Goal: Task Accomplishment & Management: Complete application form

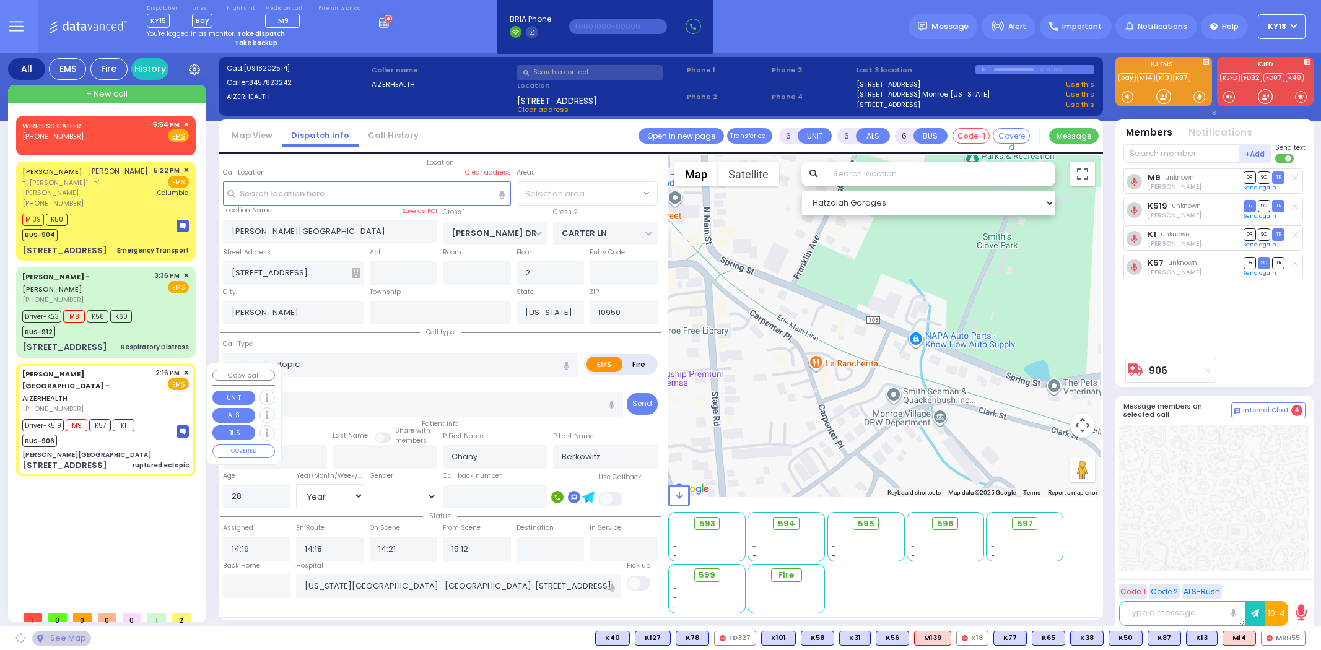
select select "Year"
select select "[DEMOGRAPHIC_DATA]"
select select "SECTION 2"
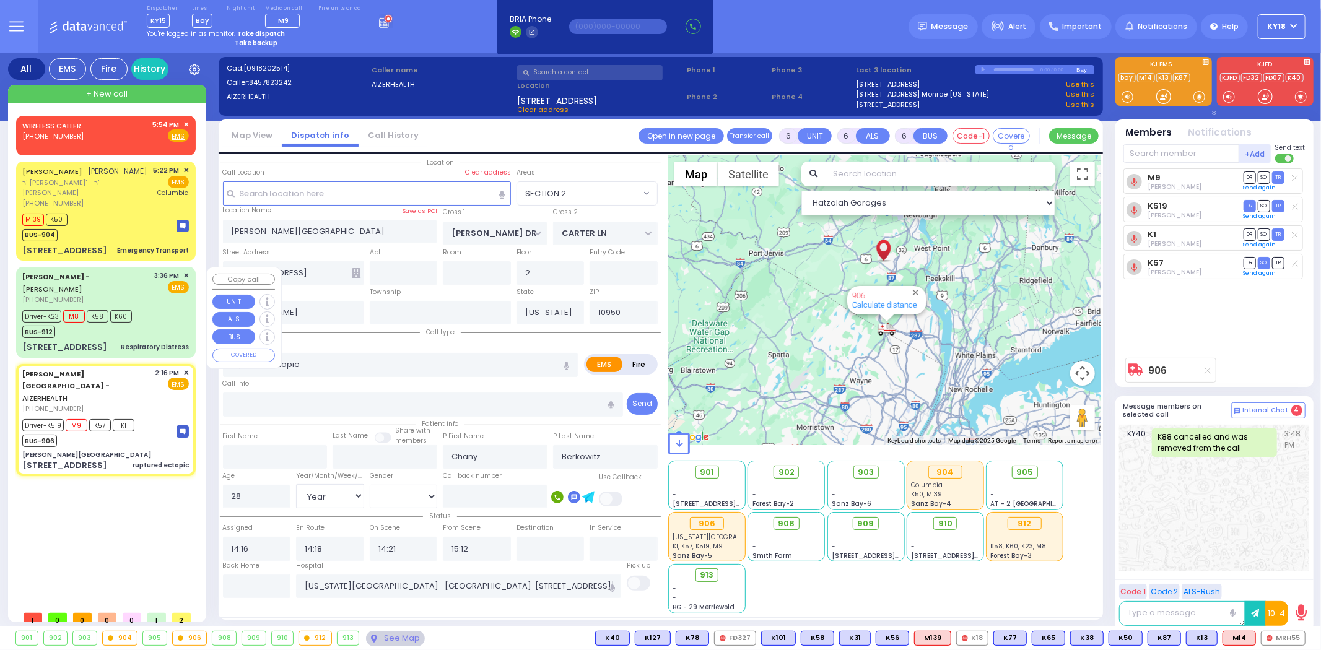
click at [155, 308] on div "Driver-K23 M8 K58 K60 BUS-912" at bounding box center [105, 322] width 167 height 31
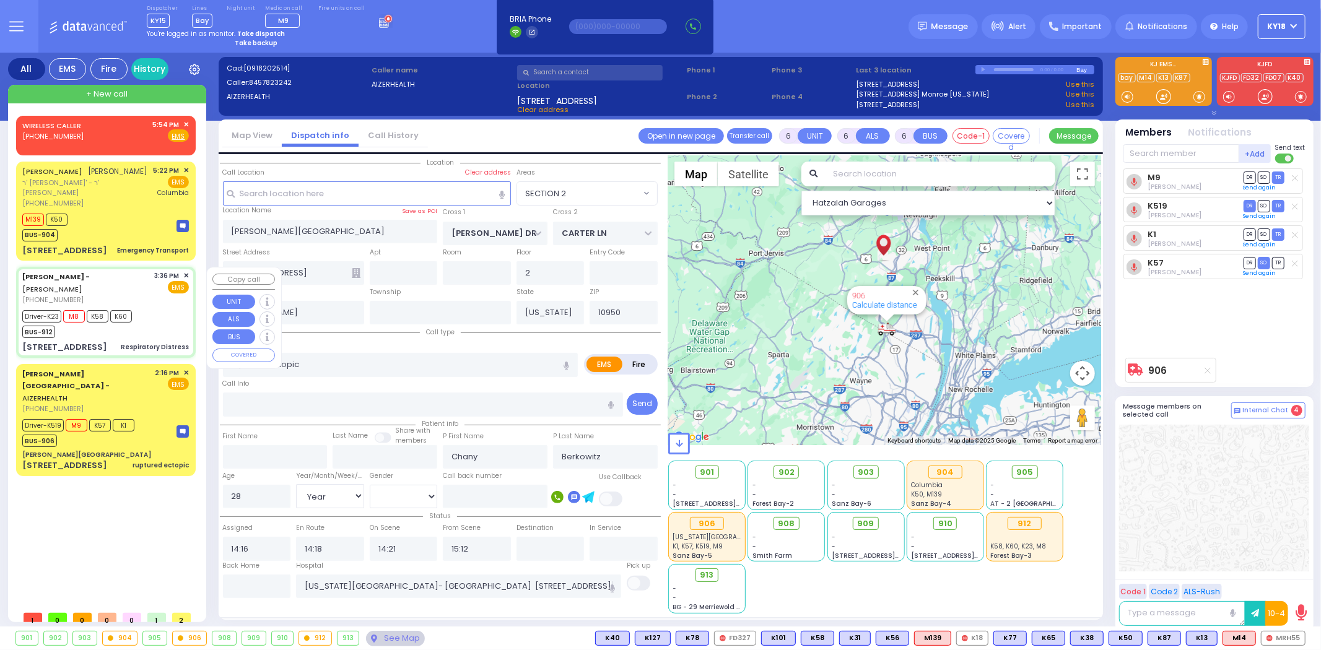
select select
type input "Respiratory Distress"
radio input "true"
type input "[PERSON_NAME]"
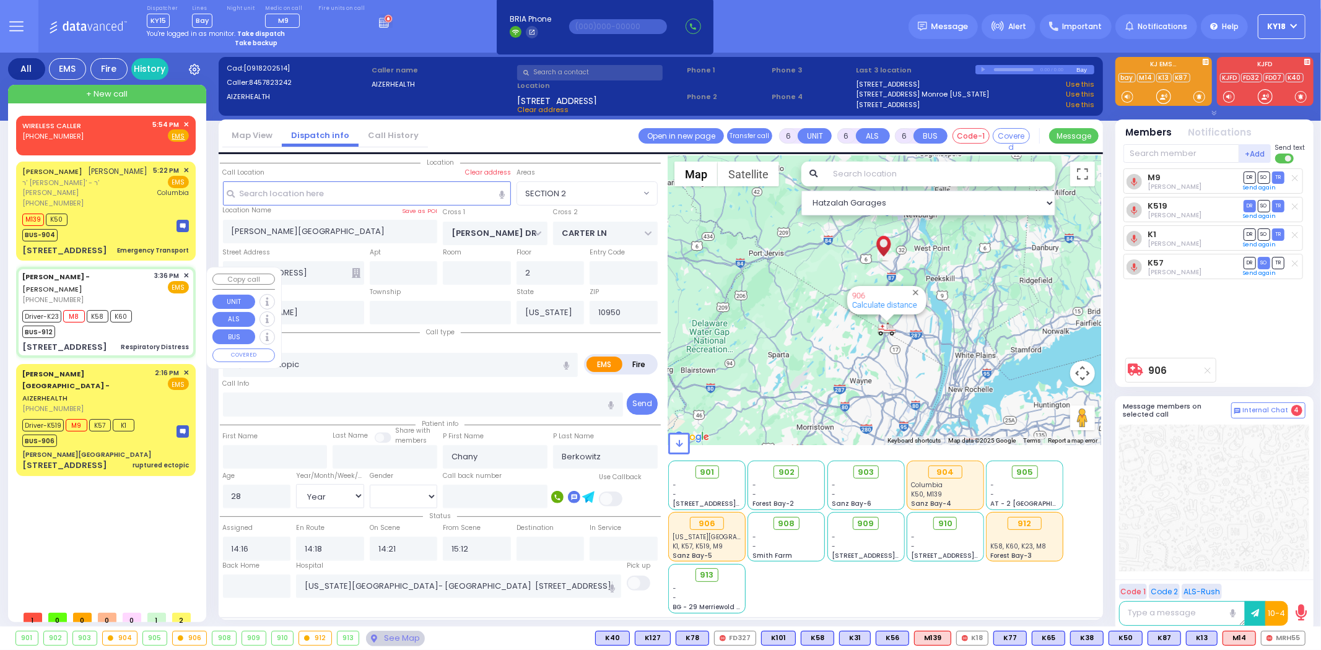
type input "58"
select select "Year"
select select "[DEMOGRAPHIC_DATA]"
type input "15:36"
type input "15:37"
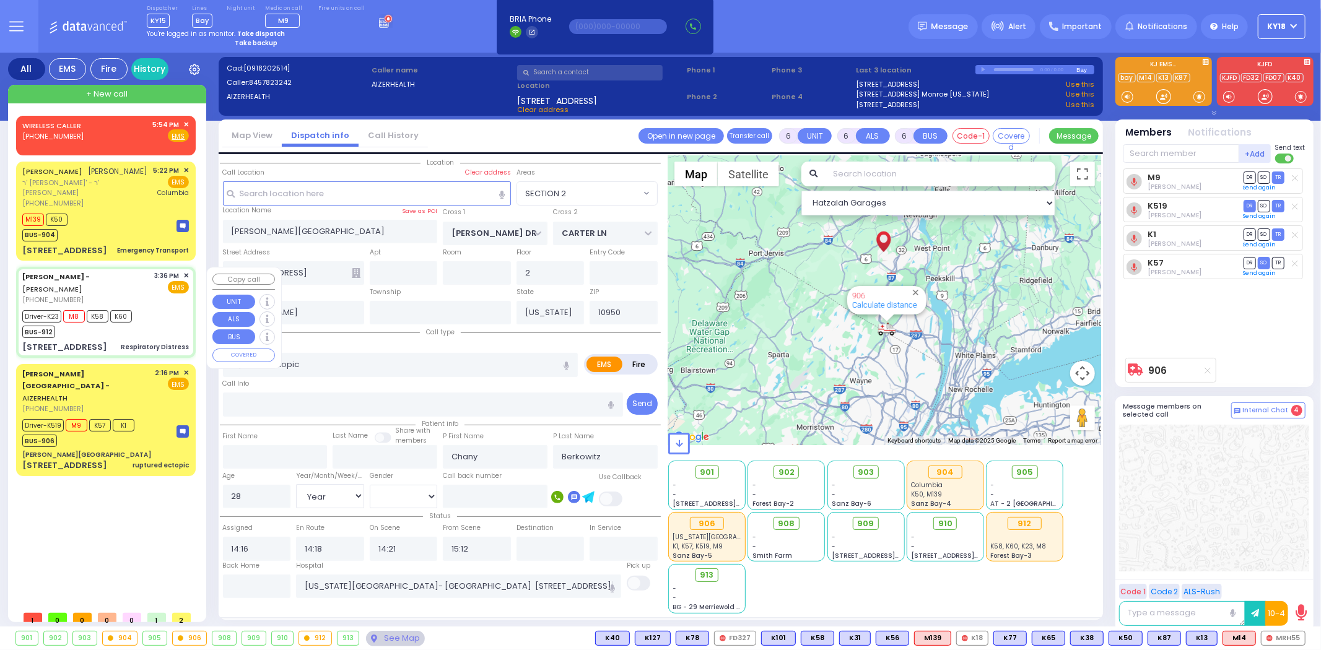
type input "15:40"
type input "15:59"
type input "16:55"
type input "17:25"
type input "[GEOGRAPHIC_DATA] ([GEOGRAPHIC_DATA]) [STREET_ADDRESS] [US_STATE][GEOGRAPHIC_DA…"
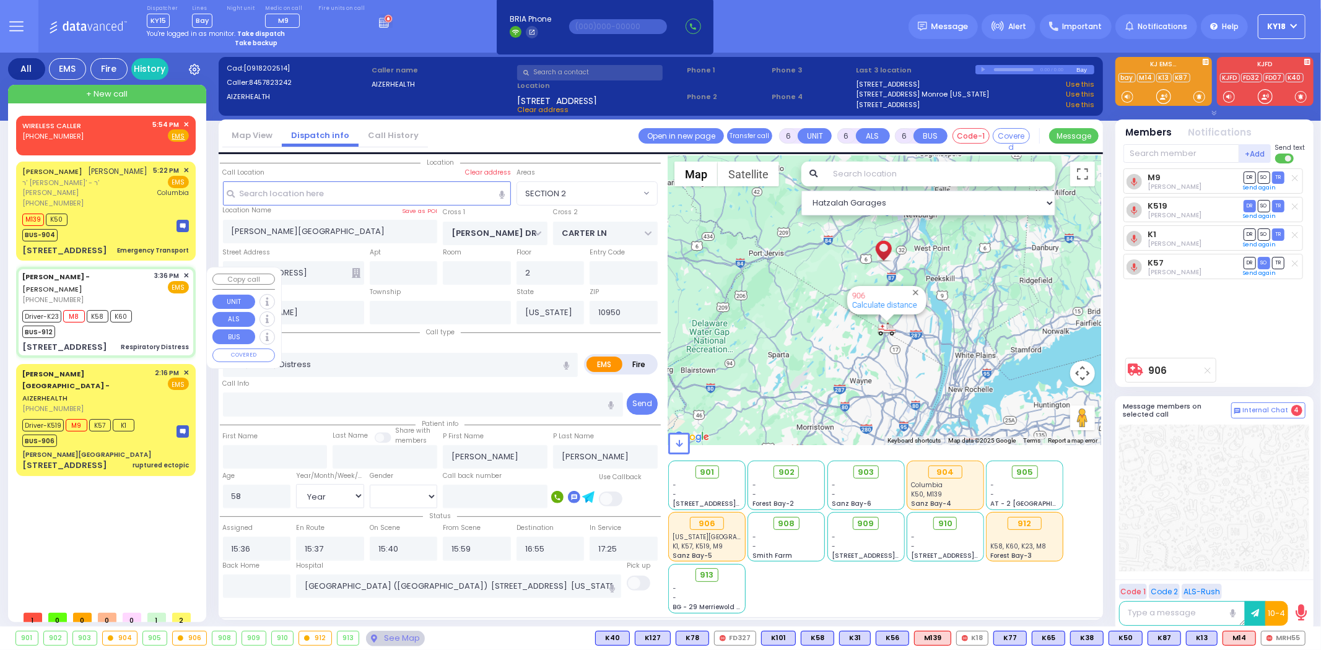
type input "[STREET_ADDRESS]"
type input "4"
select select "Hatzalah Garages"
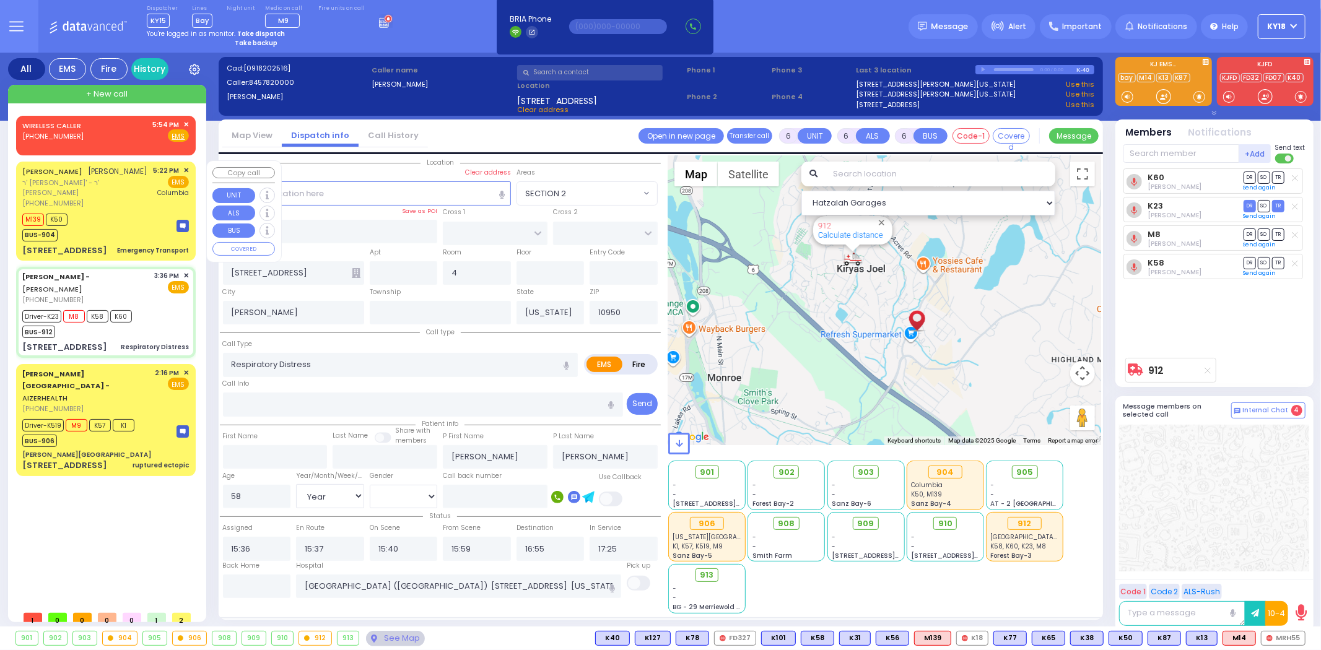
click at [151, 230] on div "M139 K50 BUS-904" at bounding box center [105, 226] width 167 height 31
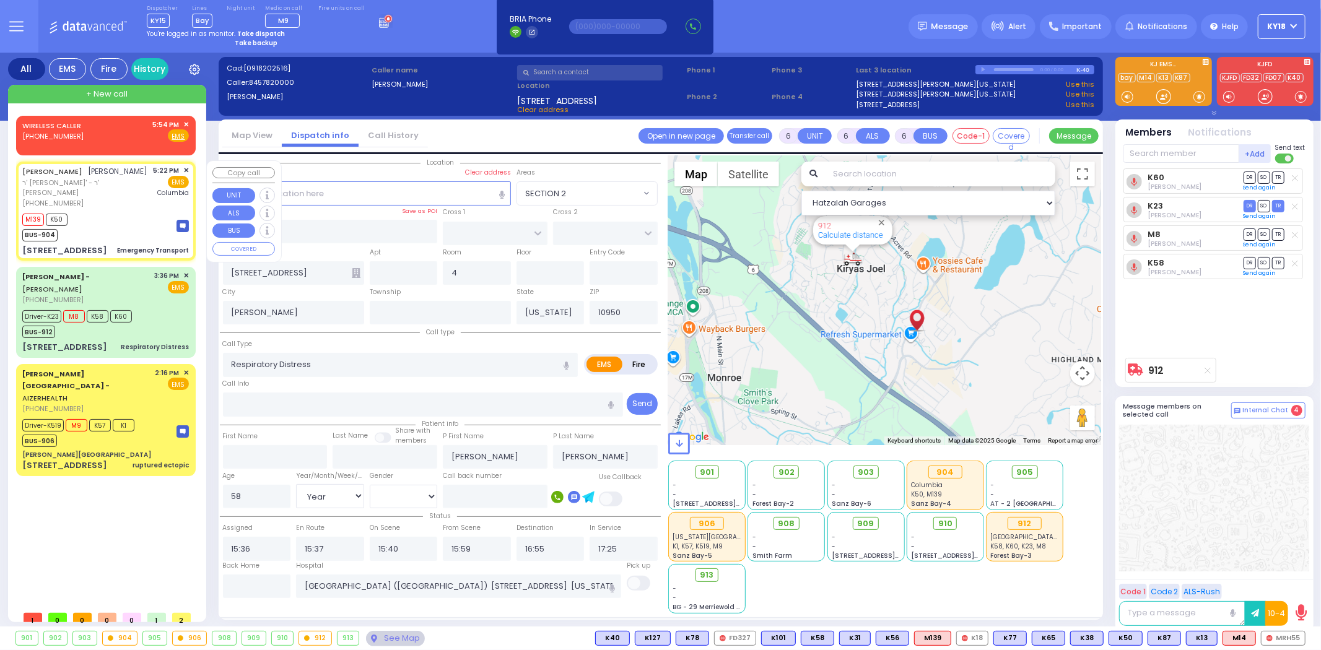
type input "1"
select select
type input "Emergency Transport"
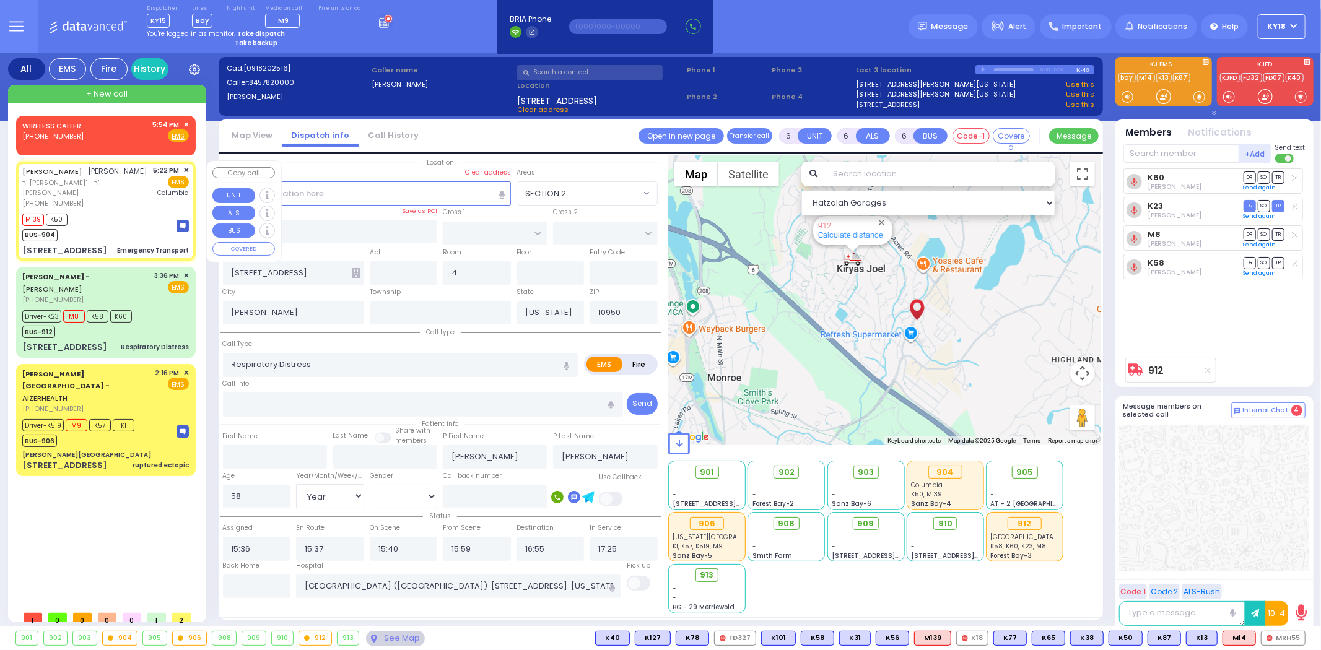
radio input "true"
type input "[PERSON_NAME]"
select select
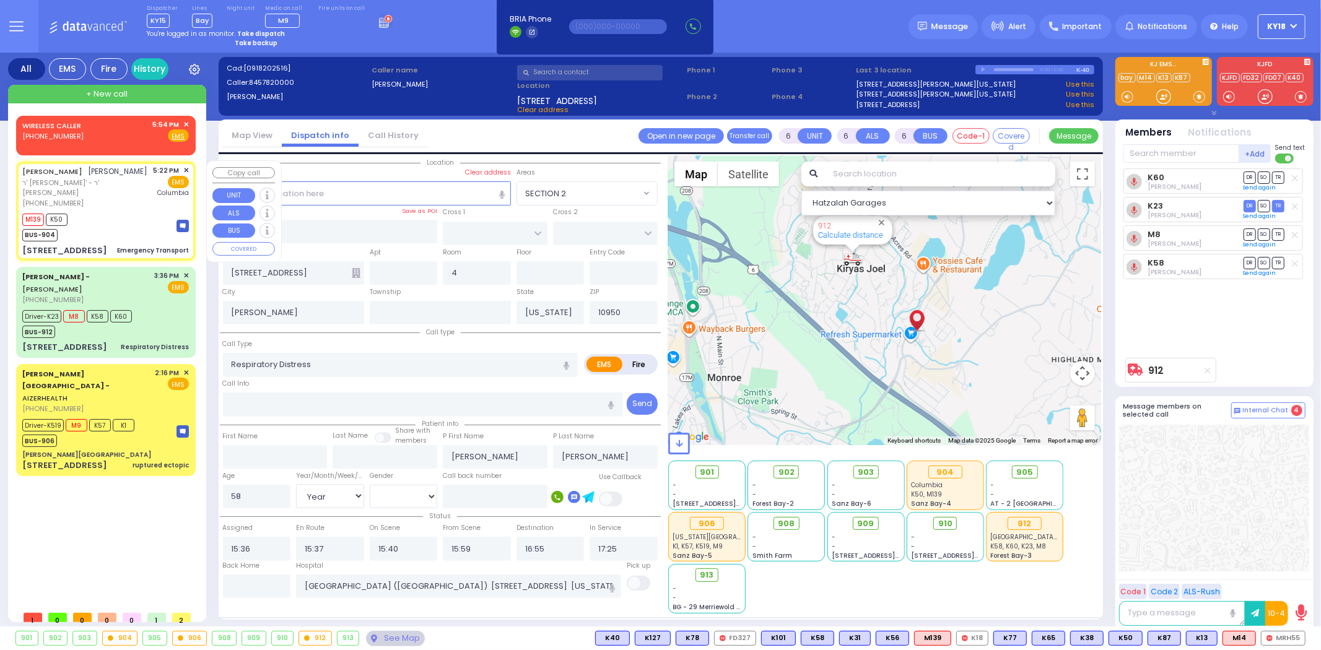
type input "17:22"
type input "17:28"
type input "17:49"
type input "[US_STATE][GEOGRAPHIC_DATA]- [GEOGRAPHIC_DATA]"
type input "KRAKOW BLVD"
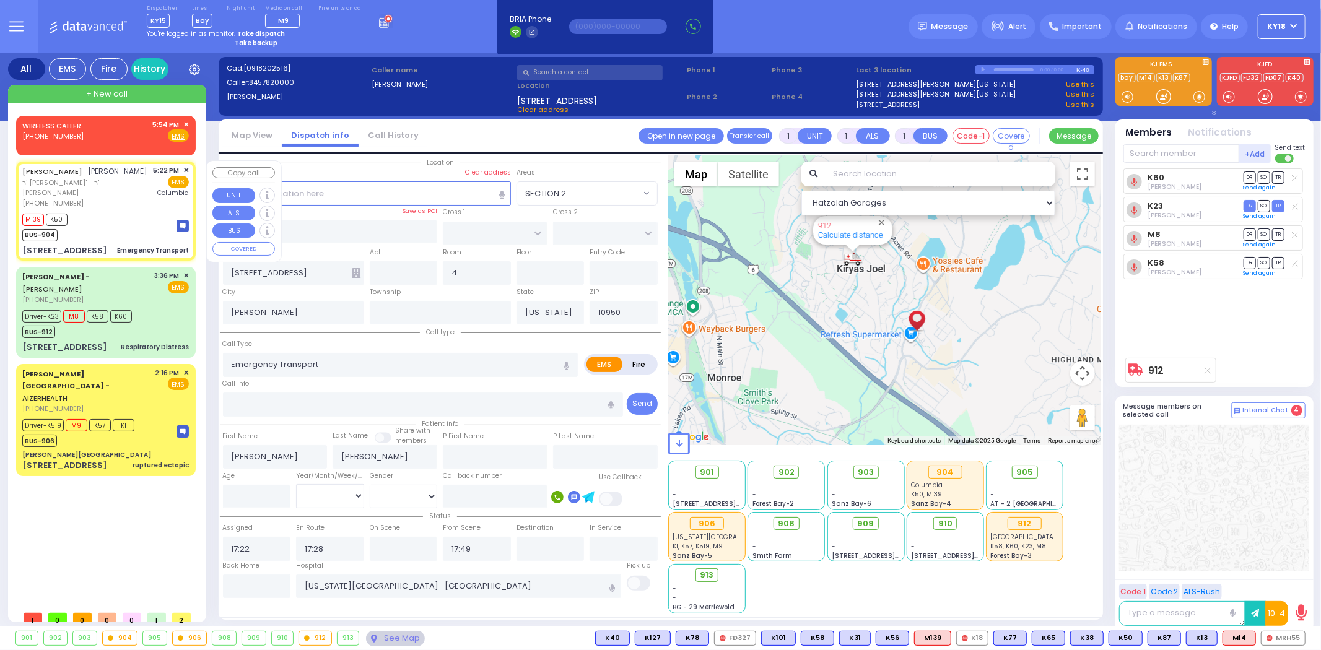
type input "ANIPOLI DR"
type input "[STREET_ADDRESS]"
type input "301"
type input "Monroe"
select select "ATZEI TAMURIM"
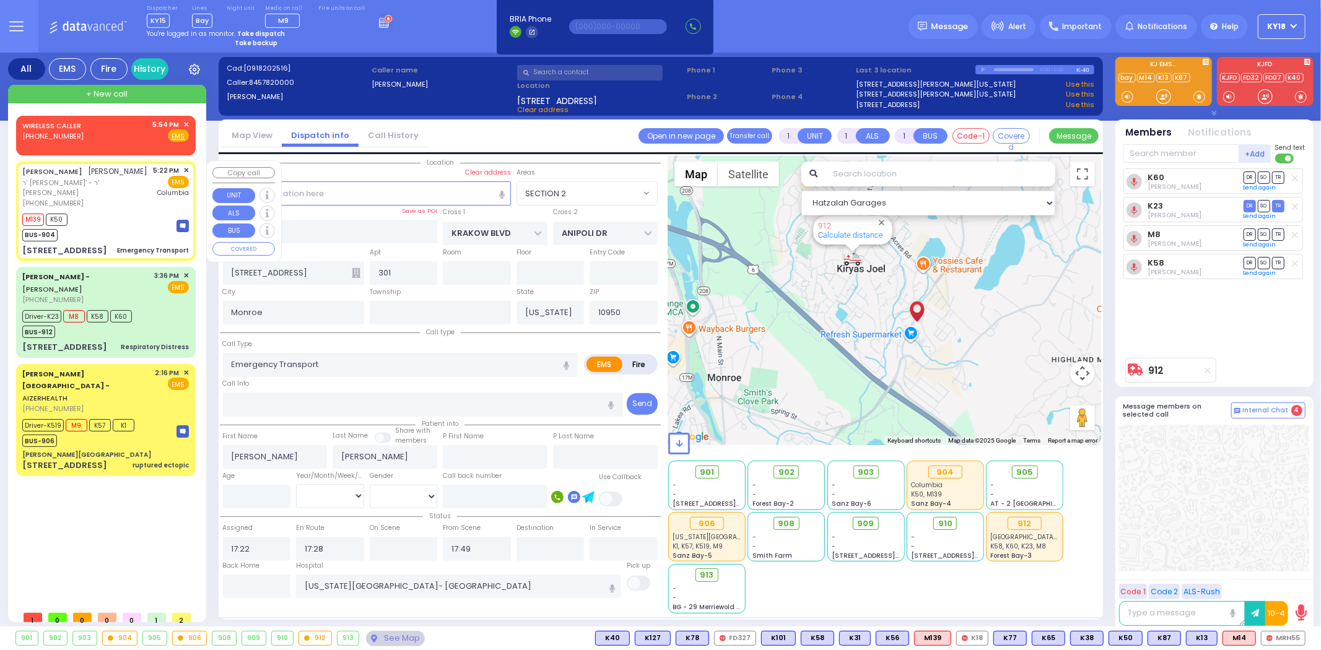
select select "Hatzalah Garages"
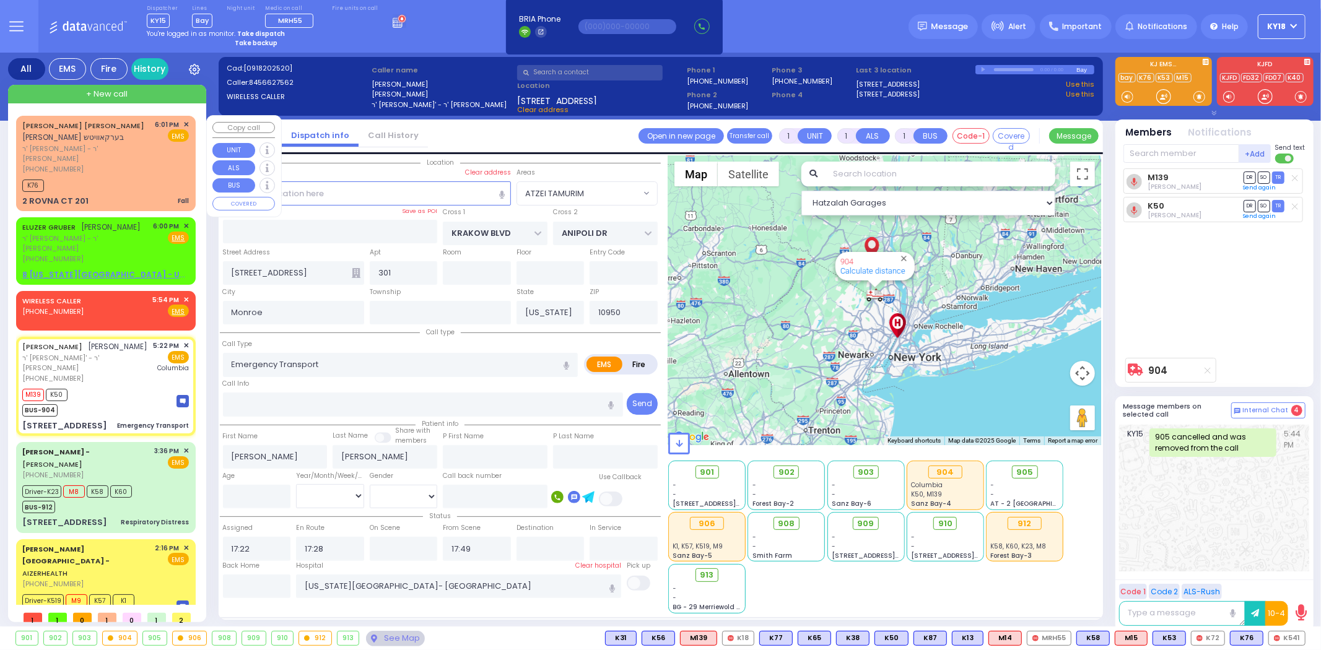
type input "6"
select select
radio input "true"
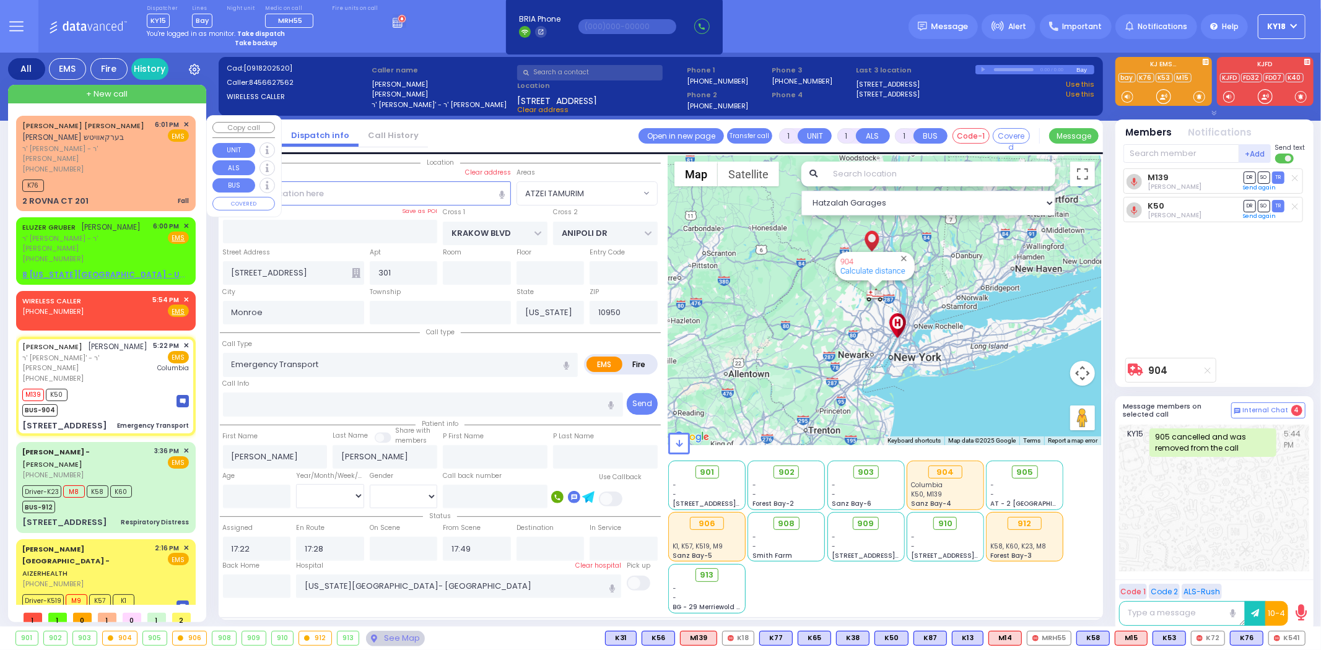
type input "Unknown"
select select "Year"
select select "Hatzalah Garages"
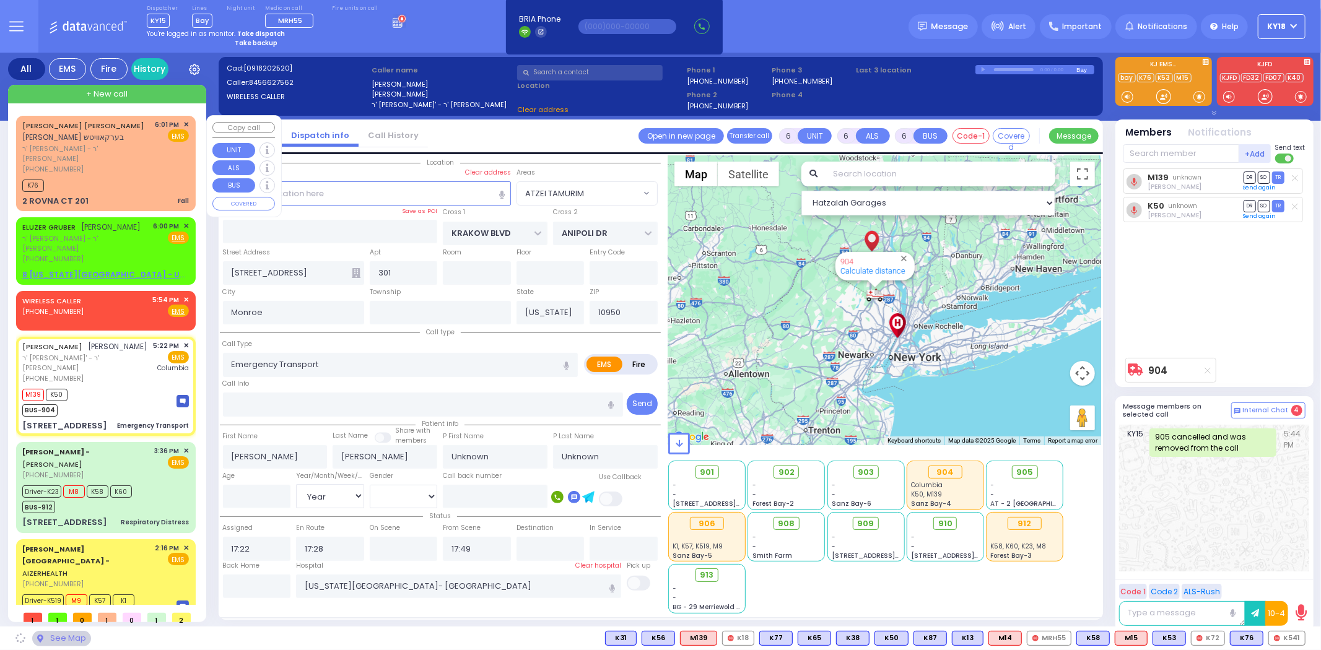
select select "ATZEI TAMURIM"
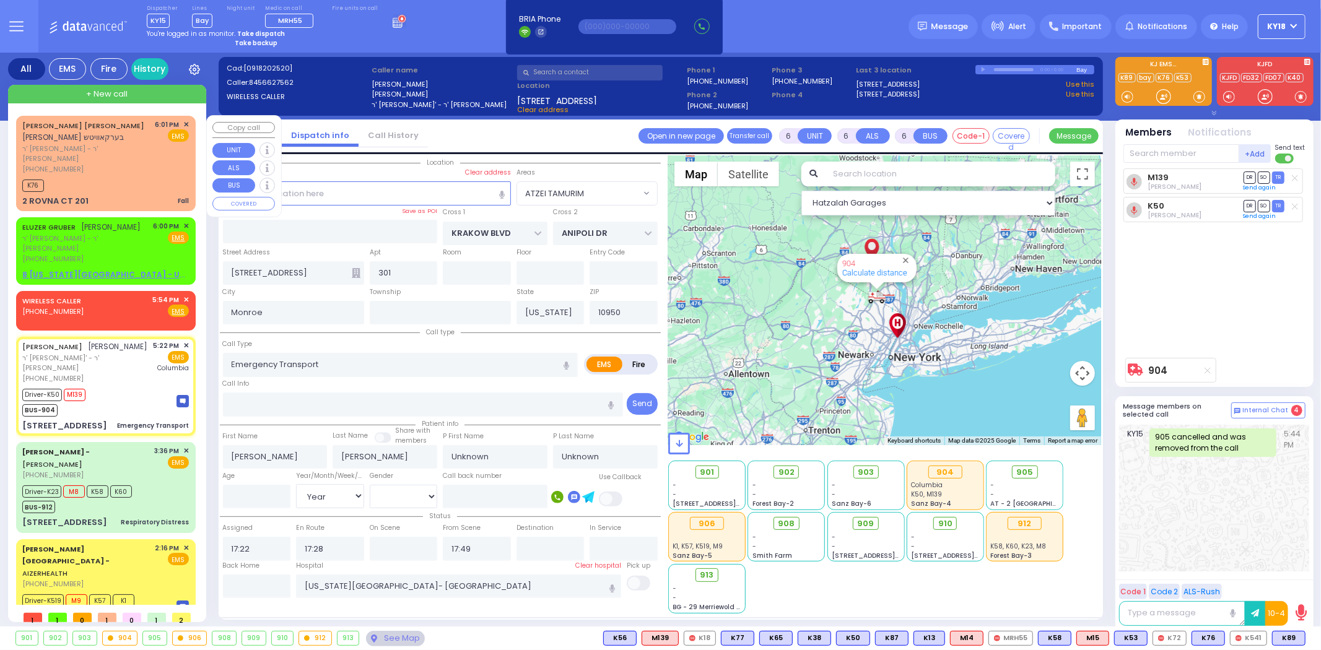
select select
radio input "true"
select select "Year"
select select "Hatzalah Garages"
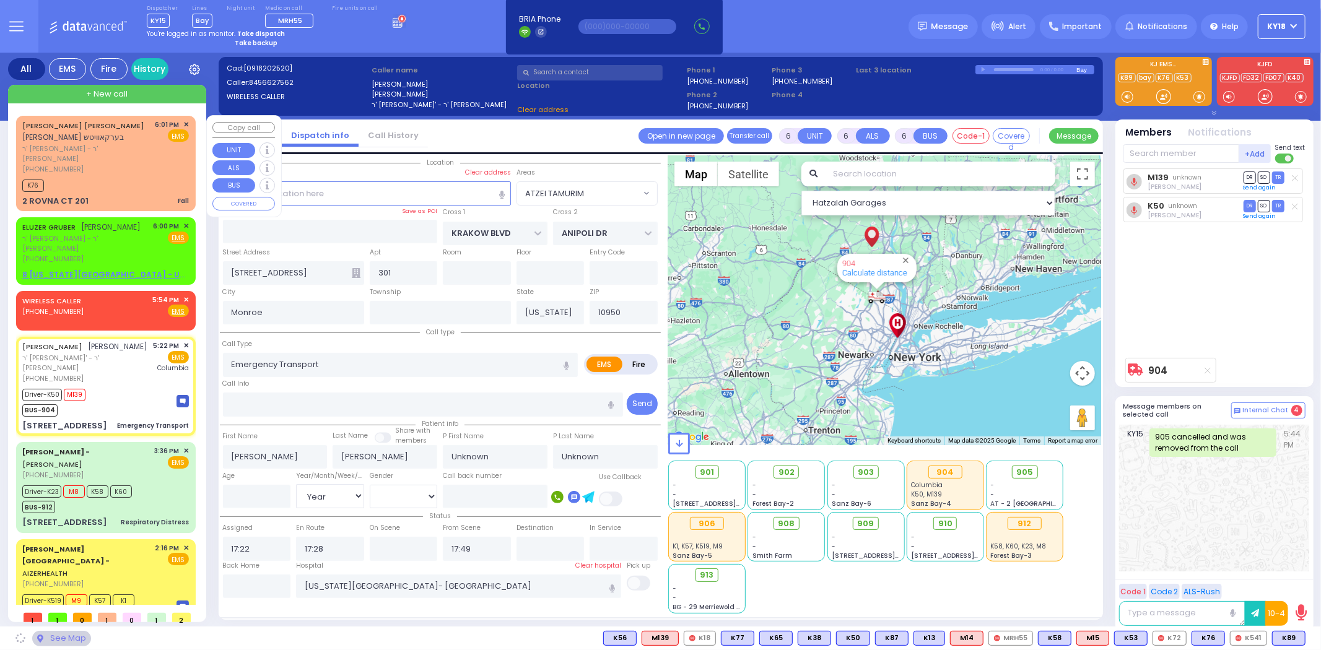
select select "ATZEI TAMURIM"
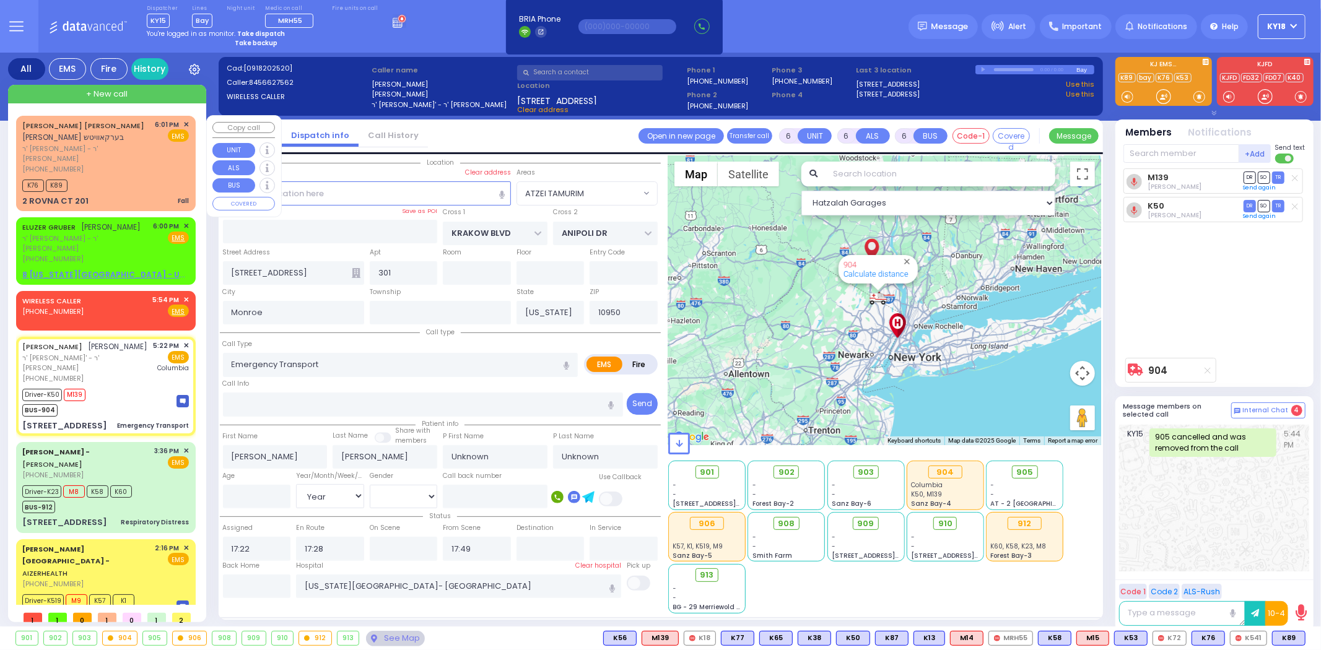
select select
radio input "true"
type input "Draizy"
type input "Mermelstien"
select select "Year"
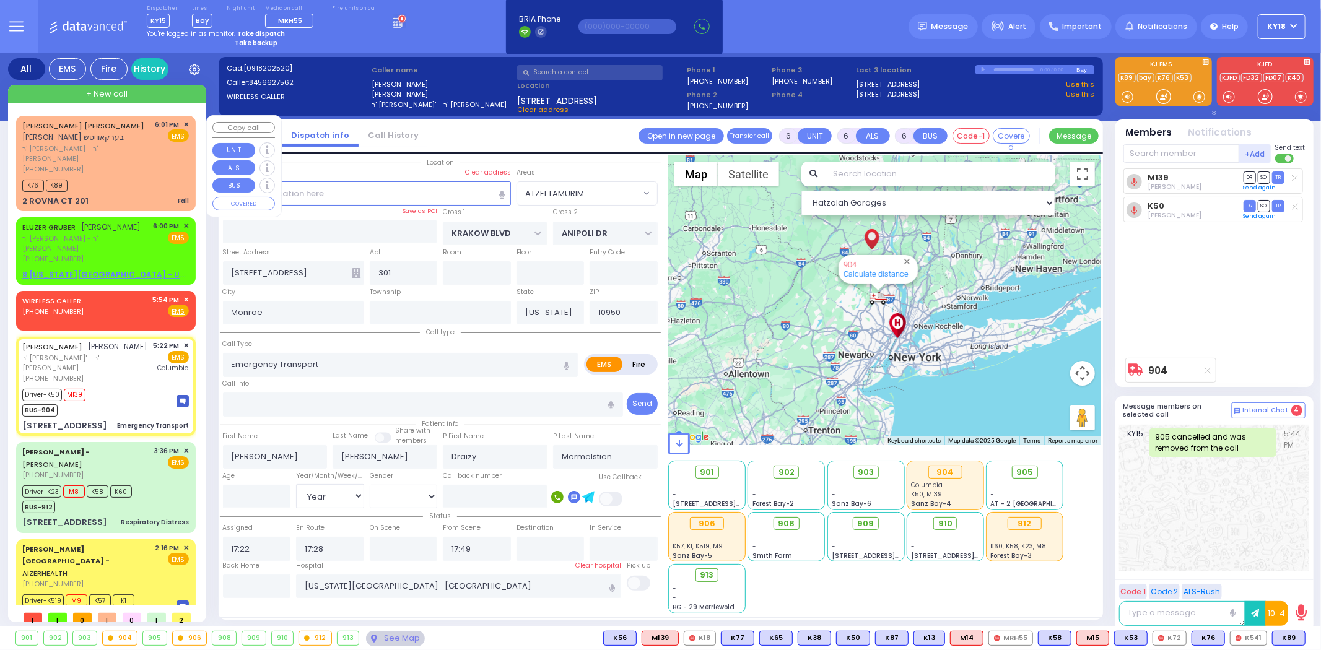
select select "Hatzalah Garages"
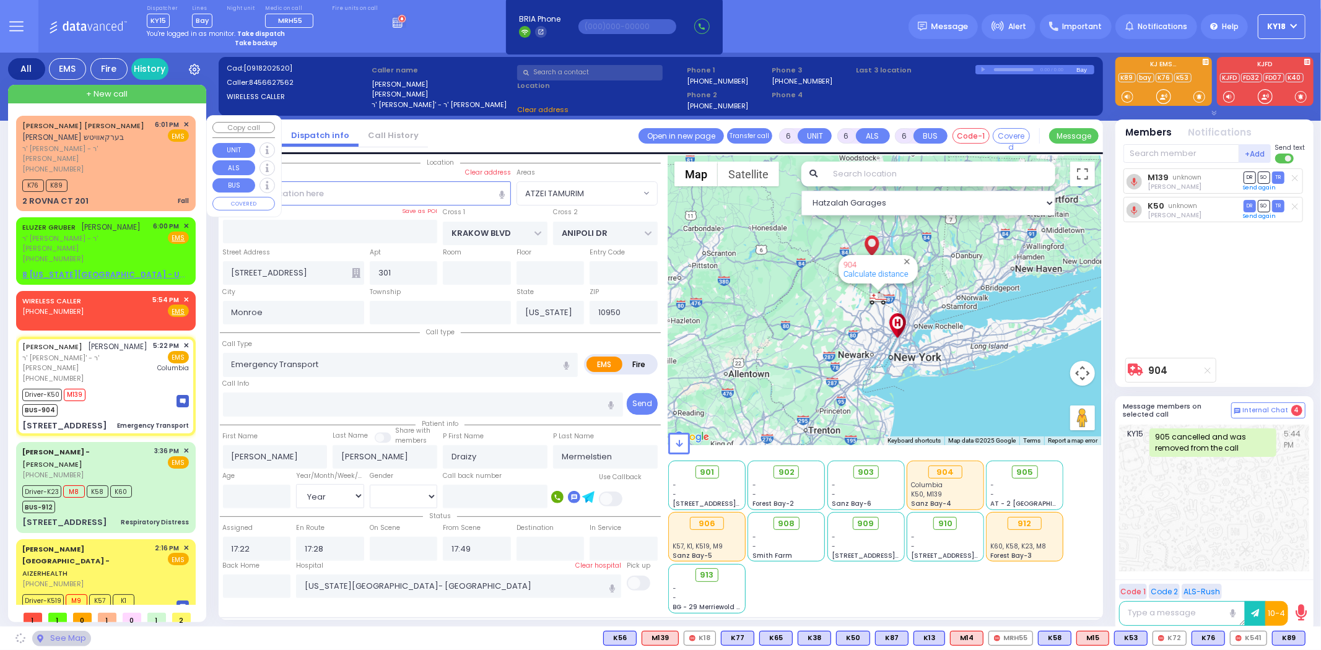
select select "ATZEI TAMURIM"
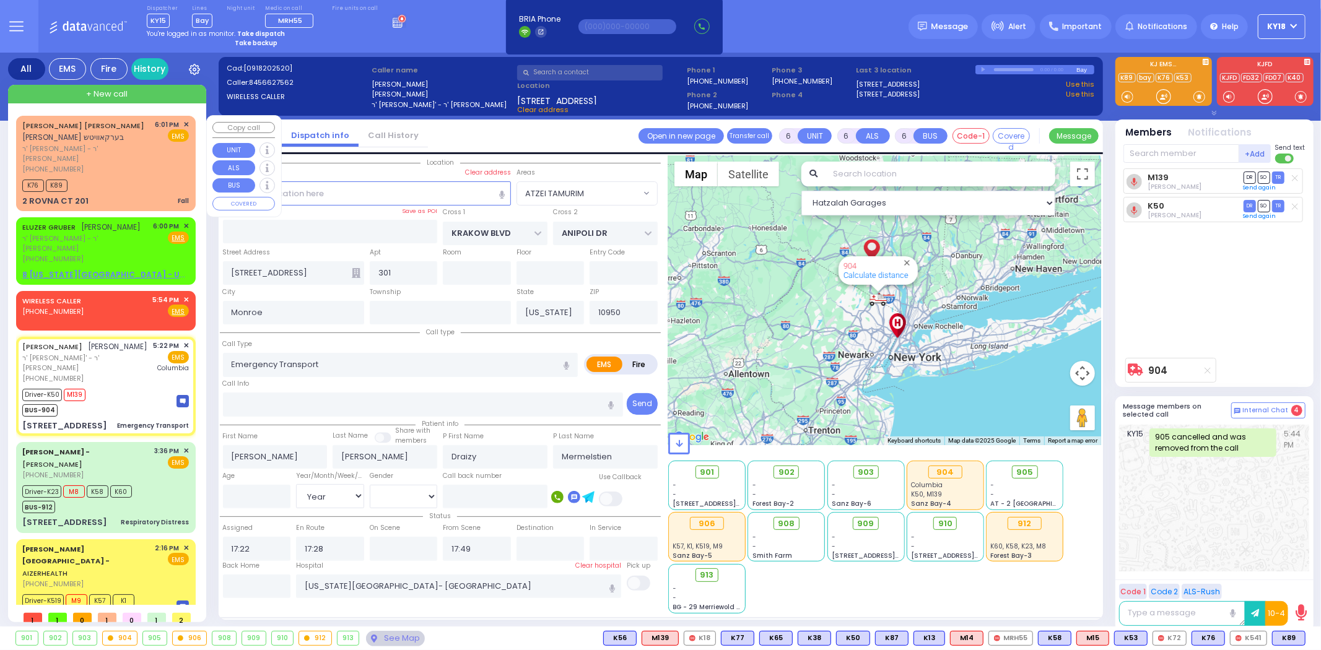
select select
radio input "true"
select select "Year"
select select "[DEMOGRAPHIC_DATA]"
select select "Hatzalah Garages"
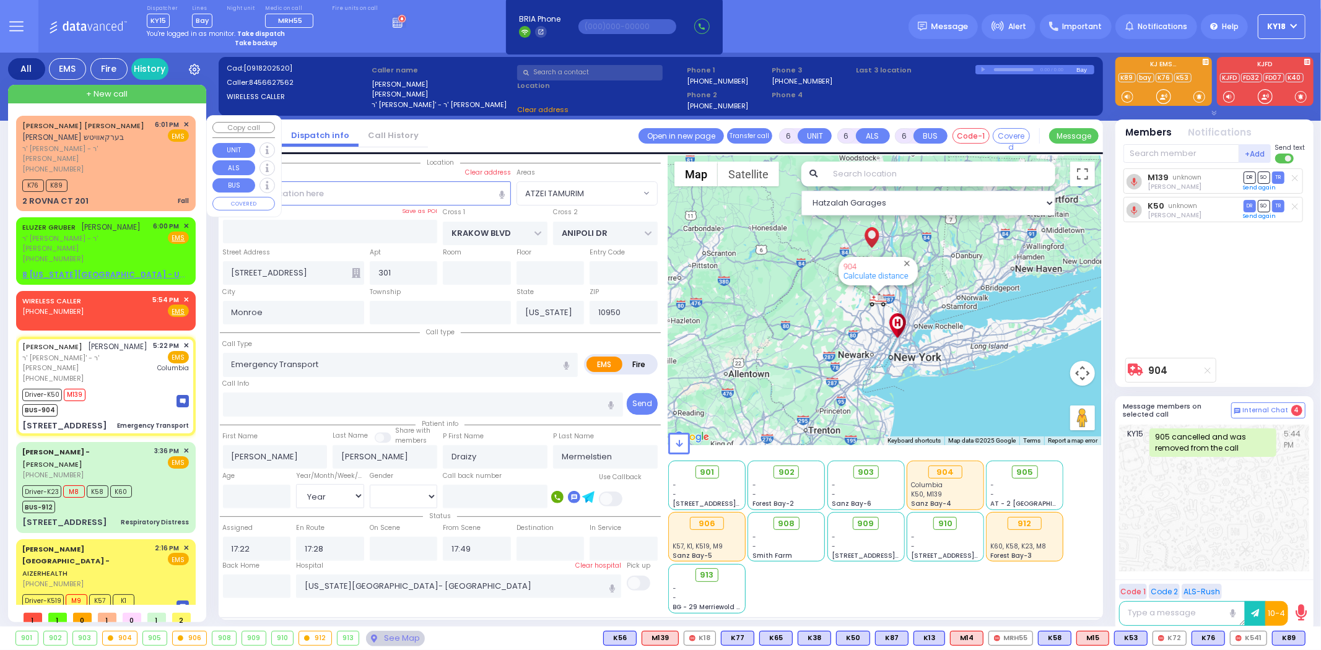
select select "ATZEI TAMURIM"
select select
radio input "true"
select select "Year"
select select "[DEMOGRAPHIC_DATA]"
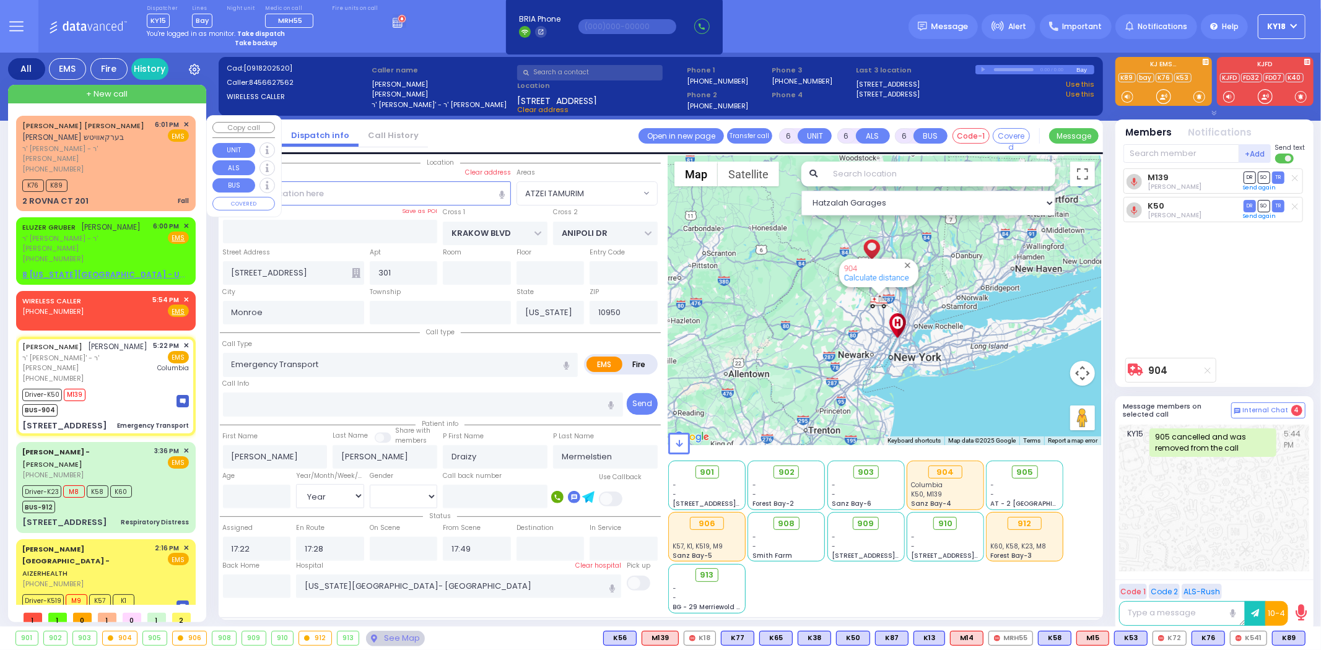
select select "Hatzalah Garages"
select select "ATZEI TAMURIM"
select select
radio input "true"
type input "6"
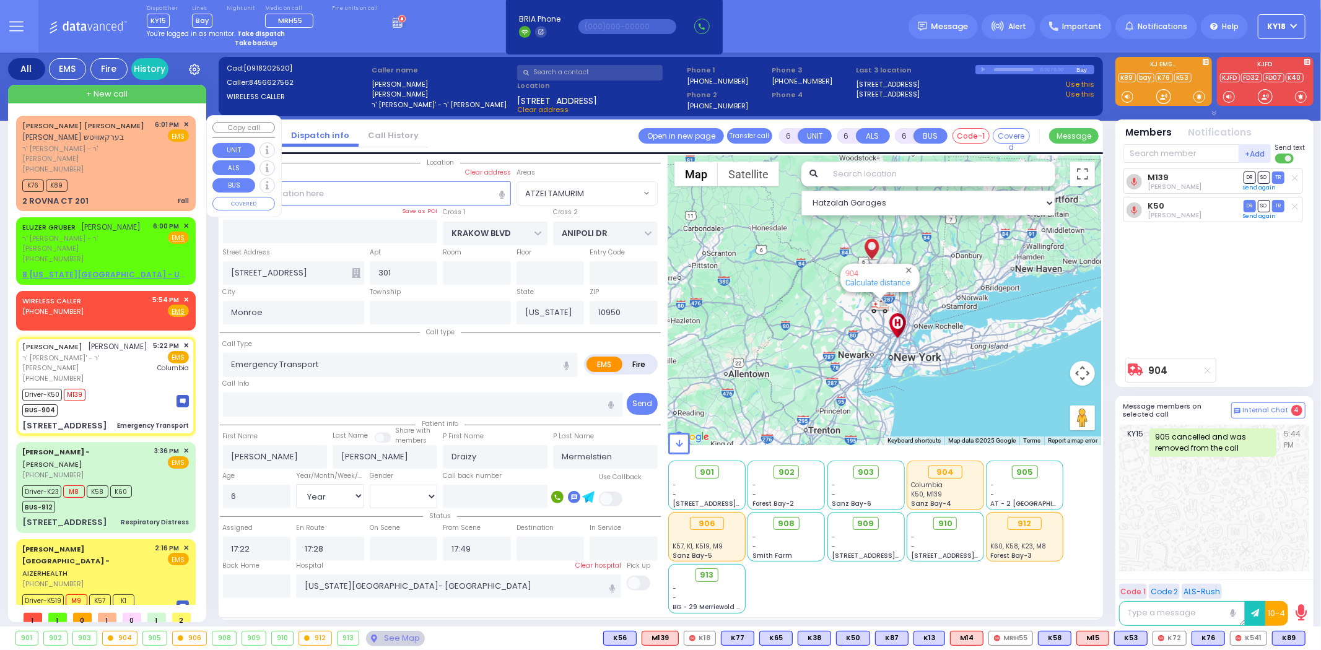
select select "Year"
select select "[DEMOGRAPHIC_DATA]"
select select "Hatzalah Garages"
select select "ATZEI TAMURIM"
select select
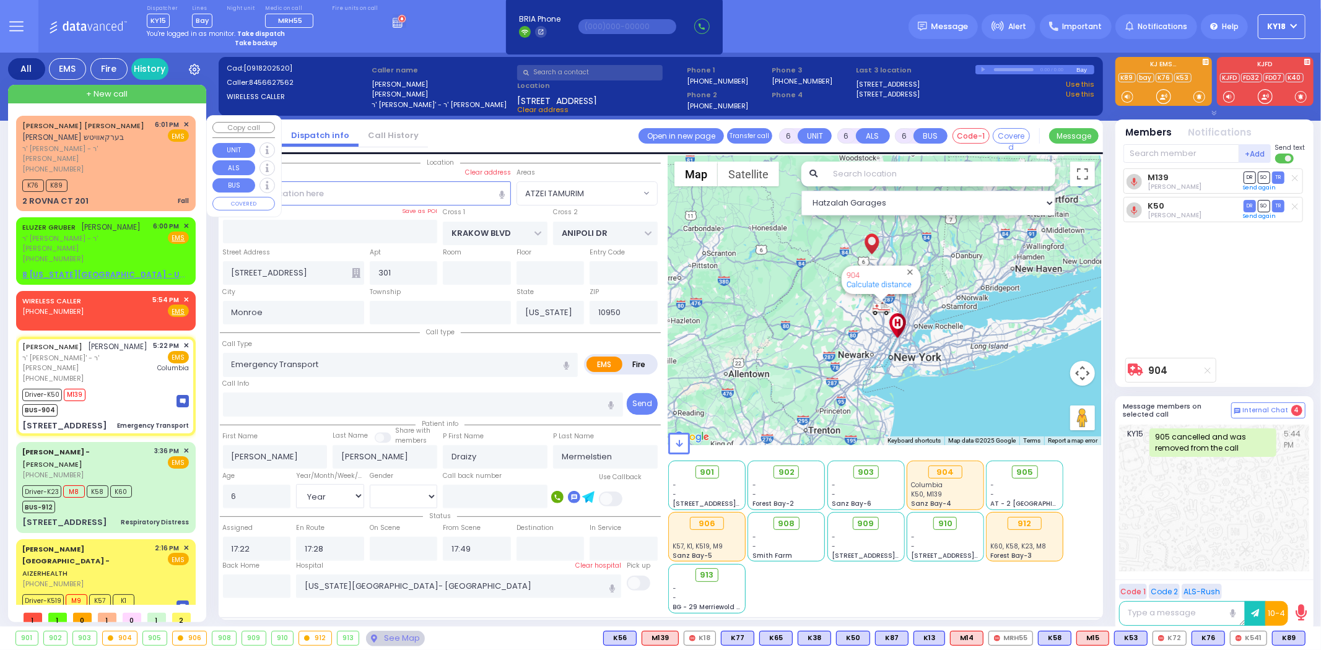
radio input "true"
select select "Year"
select select "[DEMOGRAPHIC_DATA]"
select select "Hatzalah Garages"
select select "ATZEI TAMURIM"
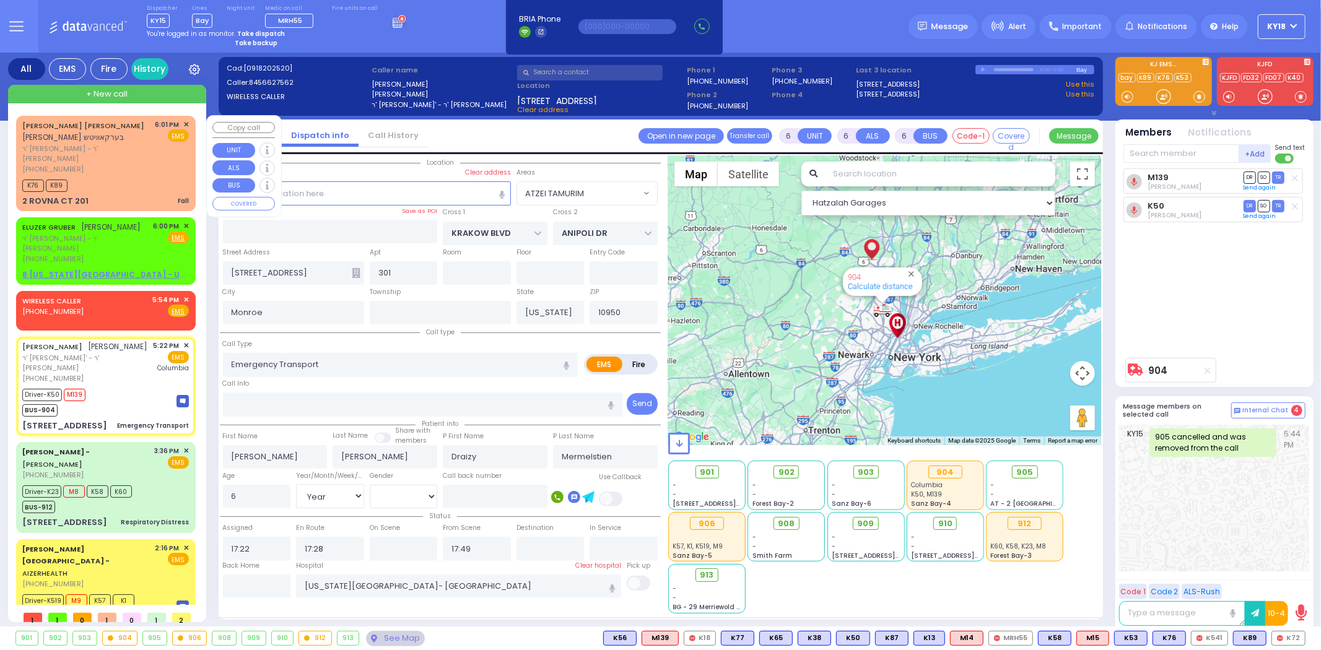
select select
radio input "true"
select select "Year"
select select "[DEMOGRAPHIC_DATA]"
select select "Hatzalah Garages"
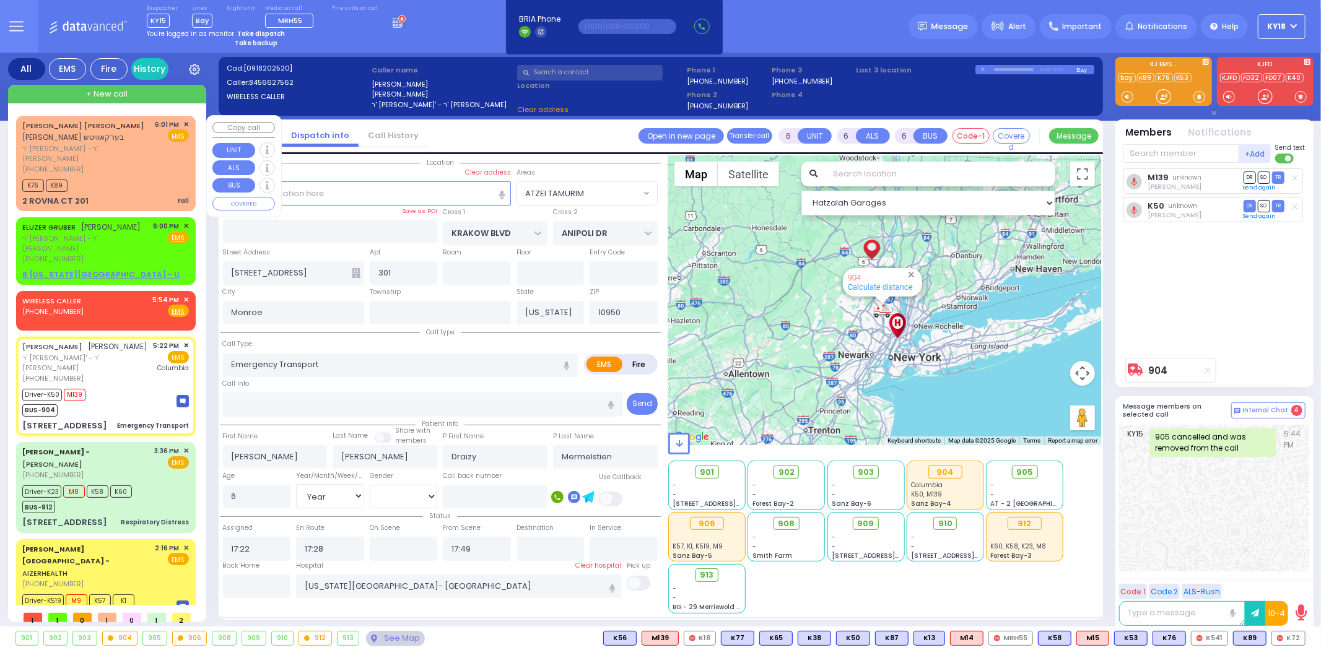
select select "ATZEI TAMURIM"
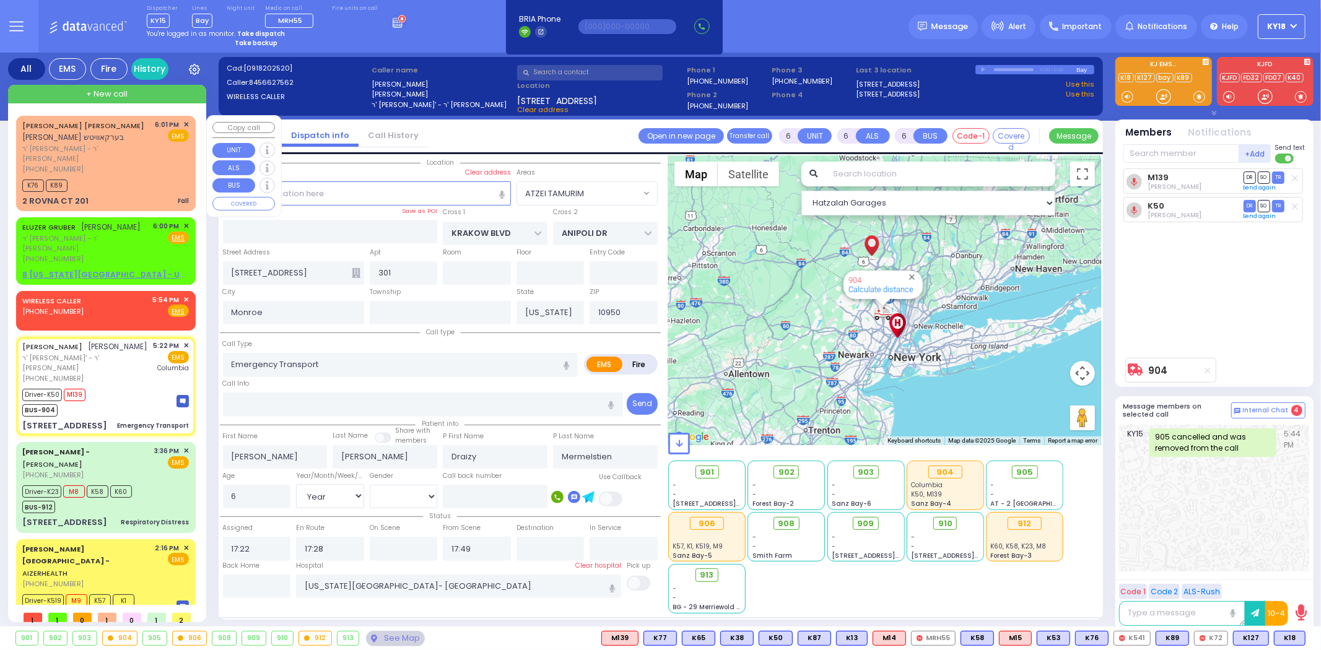
select select
radio input "true"
select select "Year"
select select "[DEMOGRAPHIC_DATA]"
select select "Hatzalah Garages"
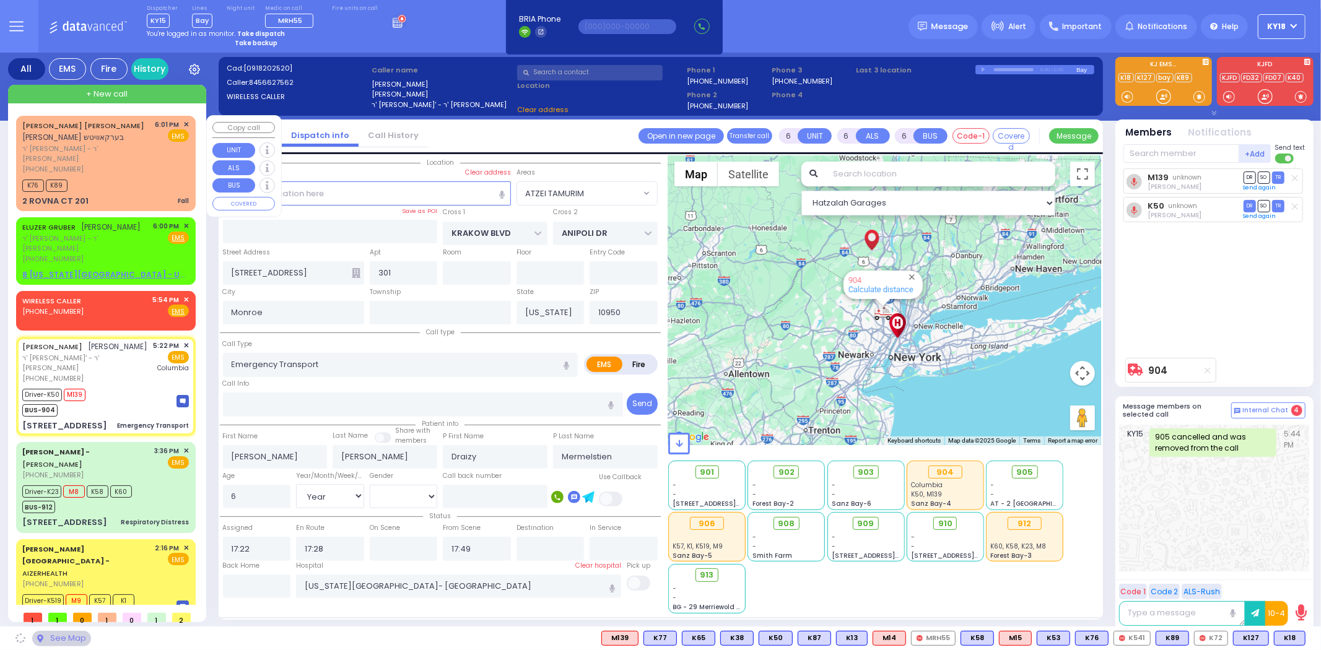
select select "ATZEI TAMURIM"
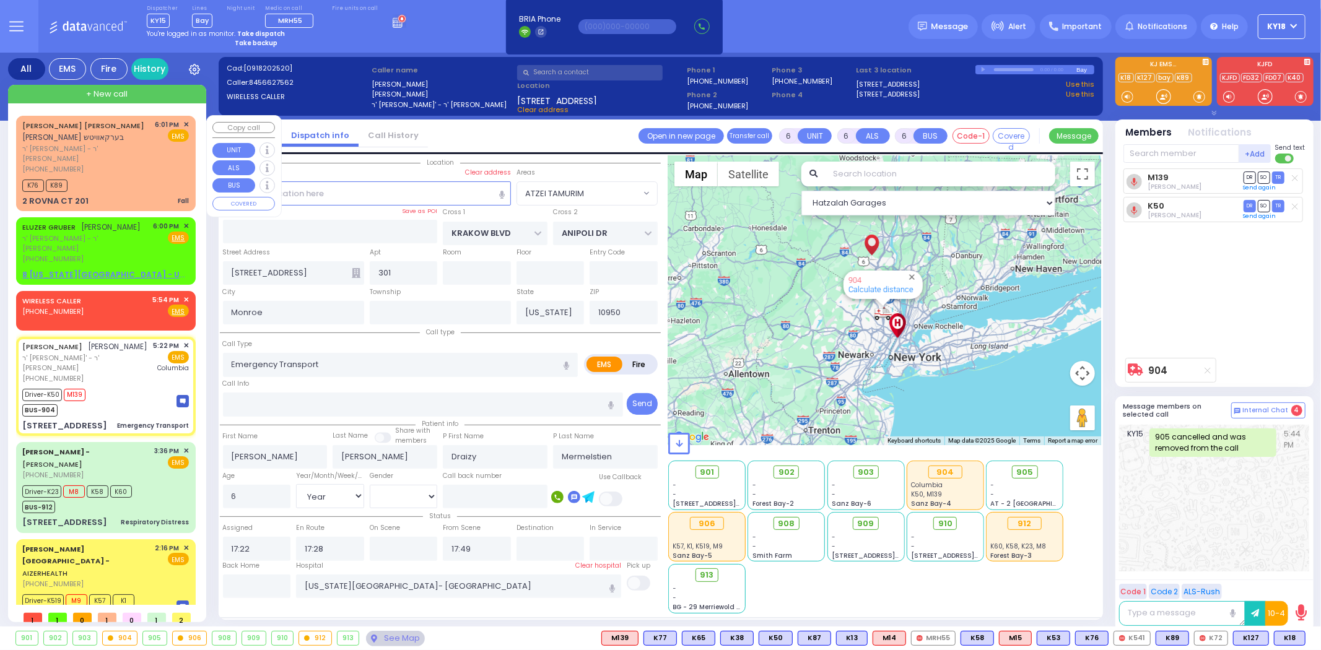
select select
radio input "true"
select select "Year"
select select "[DEMOGRAPHIC_DATA]"
select select "Hatzalah Garages"
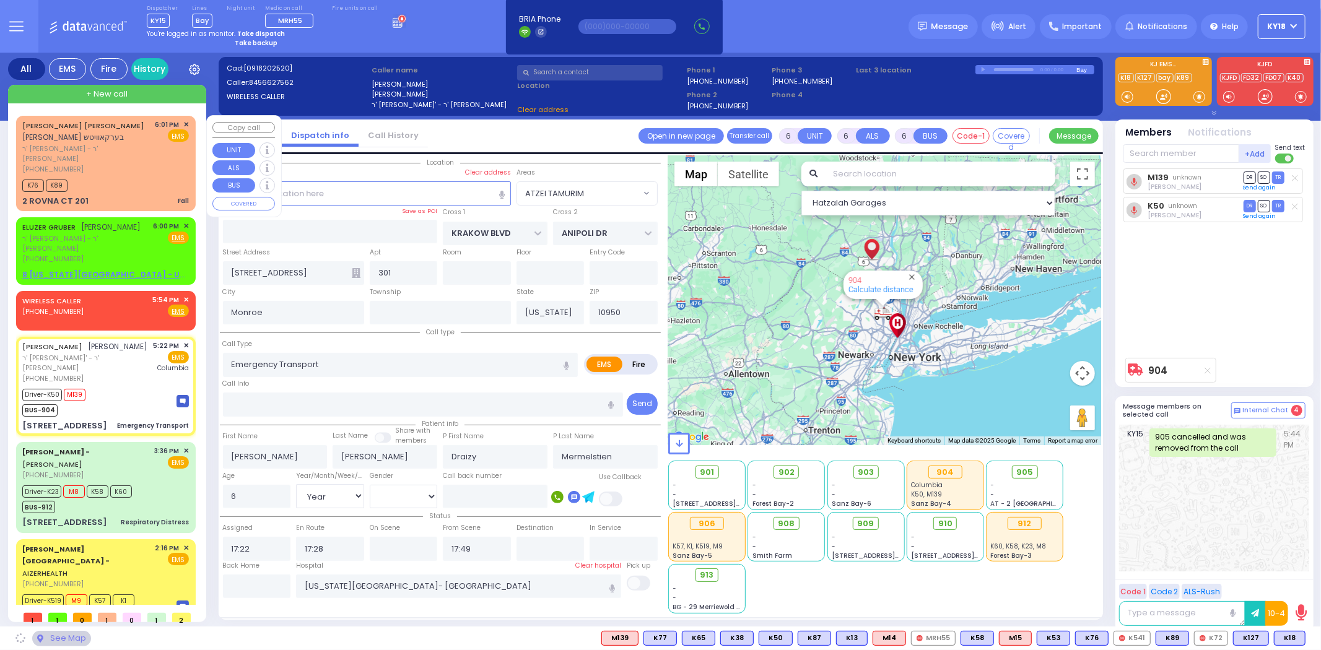
select select "ATZEI TAMURIM"
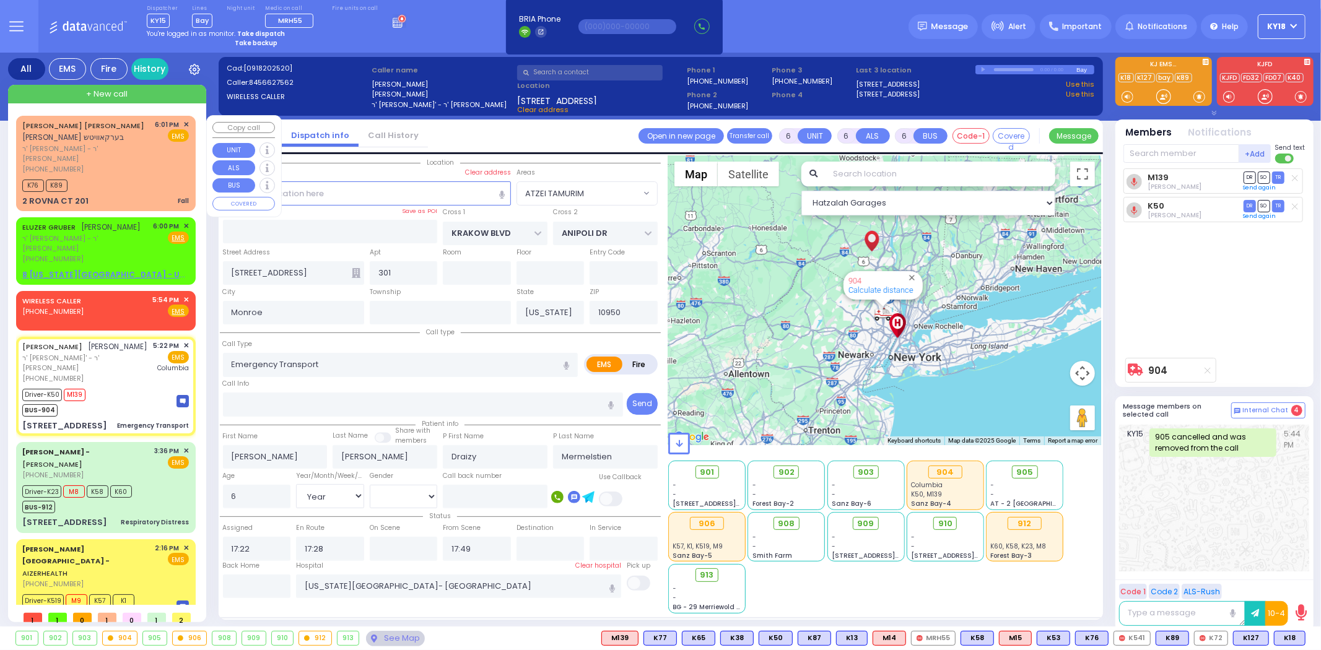
select select
radio input "true"
select select "Year"
select select "[DEMOGRAPHIC_DATA]"
select select "Hatzalah Garages"
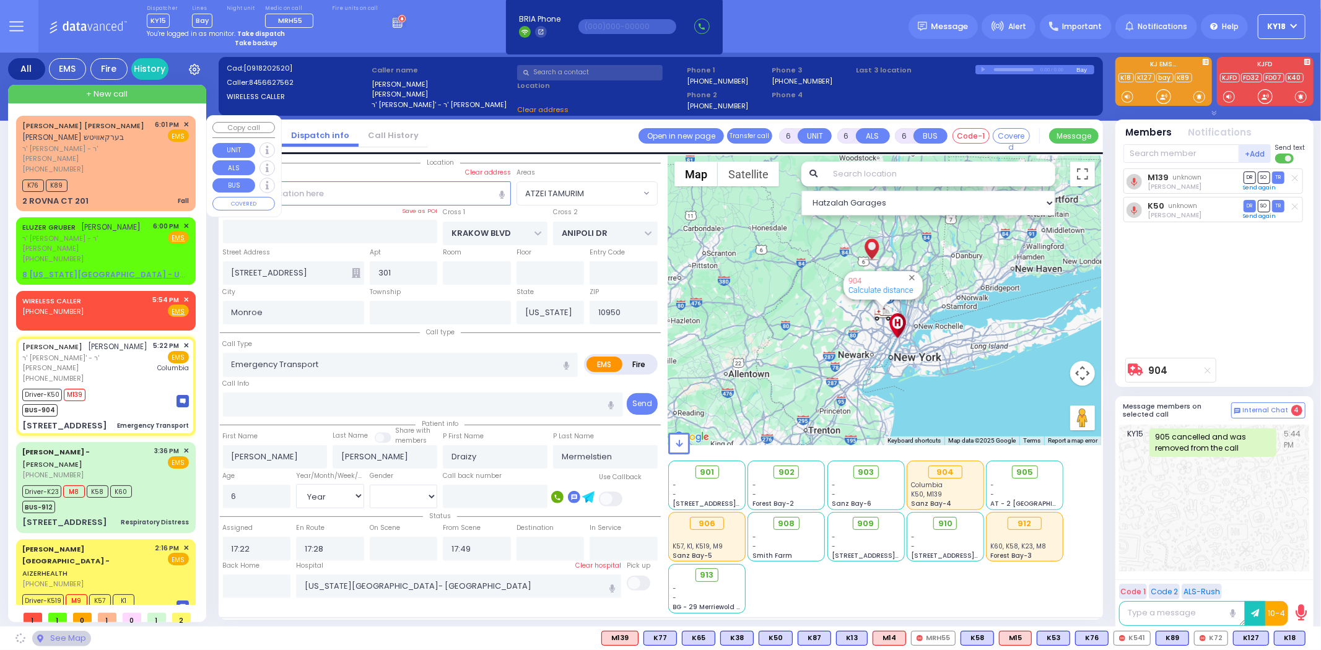
select select "ATZEI TAMURIM"
